Goal: Navigation & Orientation: Find specific page/section

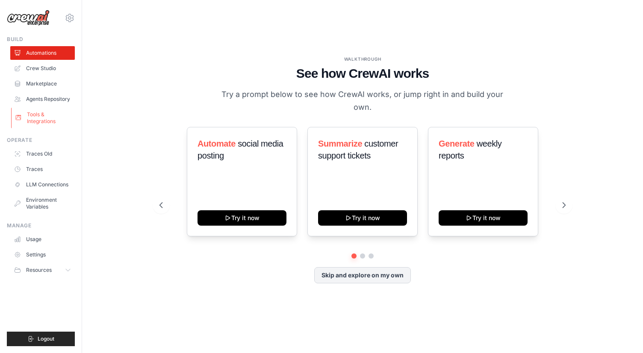
click at [41, 112] on link "Tools & Integrations" at bounding box center [43, 118] width 65 height 21
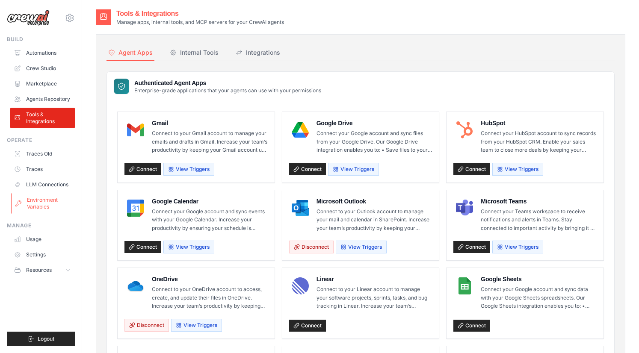
click at [33, 198] on link "Environment Variables" at bounding box center [43, 203] width 65 height 21
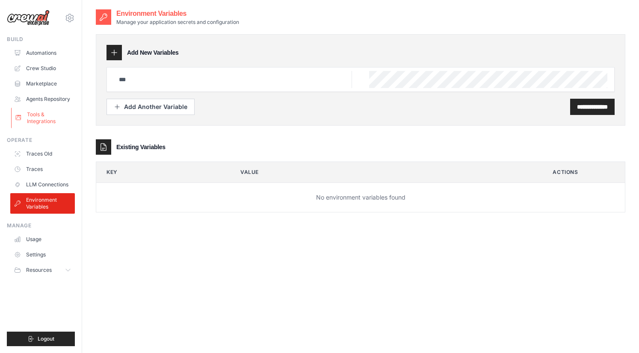
click at [41, 113] on link "Tools & Integrations" at bounding box center [43, 118] width 65 height 21
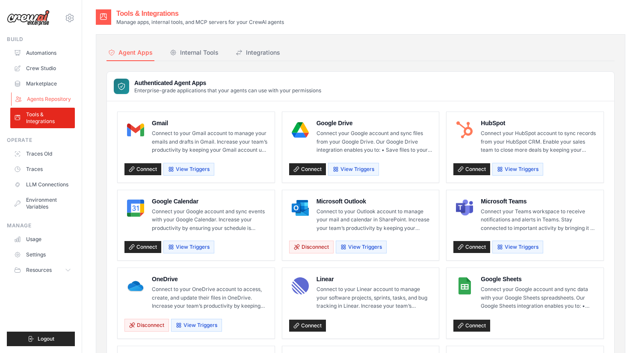
click at [44, 99] on link "Agents Repository" at bounding box center [43, 99] width 65 height 14
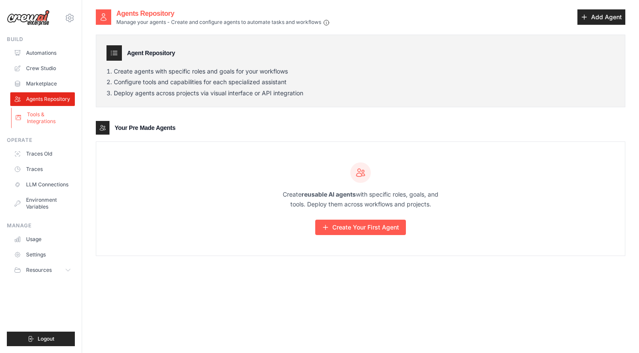
click at [43, 110] on link "Tools & Integrations" at bounding box center [43, 118] width 65 height 21
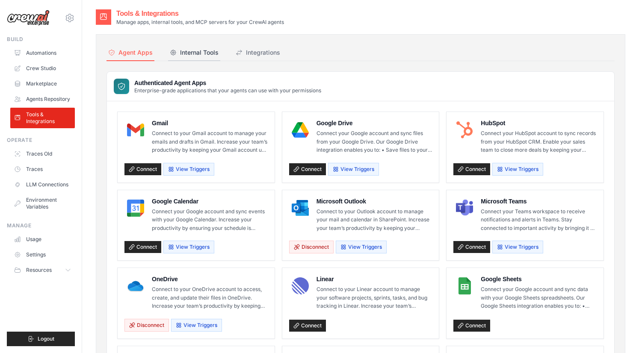
click at [193, 50] on div "Internal Tools" at bounding box center [194, 52] width 49 height 9
click at [197, 53] on div "Internal Tools" at bounding box center [194, 52] width 49 height 9
click at [252, 53] on div "Integrations" at bounding box center [258, 52] width 44 height 9
click at [40, 241] on link "Usage" at bounding box center [43, 240] width 65 height 14
